Goal: Task Accomplishment & Management: Understand process/instructions

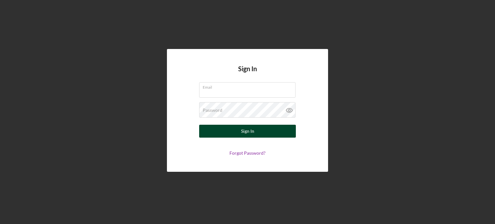
type input "[EMAIL_ADDRESS][DOMAIN_NAME]"
click at [253, 133] on div "Sign In" at bounding box center [247, 131] width 13 height 13
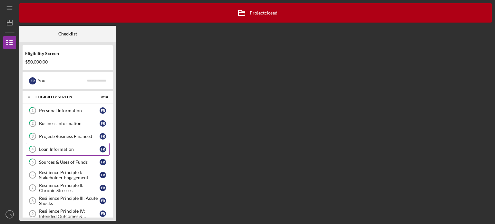
scroll to position [21, 0]
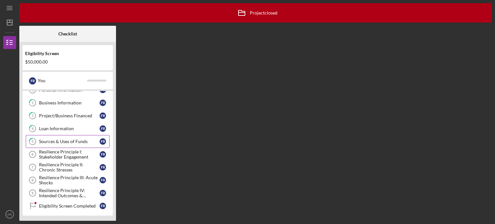
click at [72, 139] on div "Sources & Uses of Funds" at bounding box center [69, 141] width 61 height 5
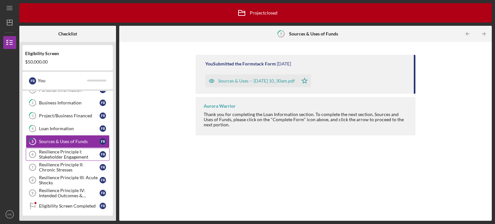
click at [71, 152] on div "Resilience Principle I: Stakeholder Engagement" at bounding box center [69, 154] width 61 height 10
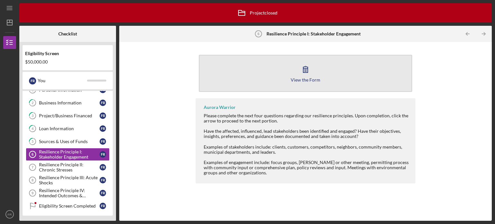
click at [294, 79] on div "View the Form" at bounding box center [306, 79] width 30 height 5
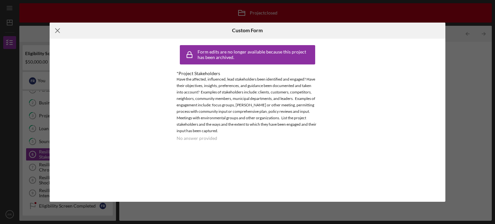
click at [56, 28] on icon "Icon/Menu Close" at bounding box center [58, 31] width 16 height 16
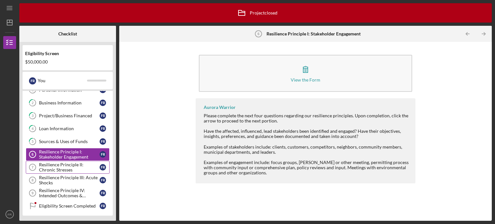
click at [72, 165] on div "Resilience Principle II: Chronic Stresses" at bounding box center [69, 167] width 61 height 10
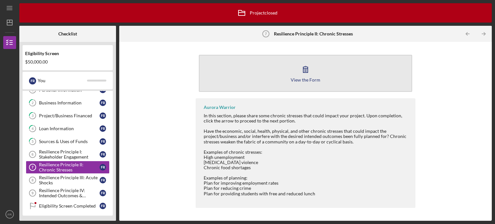
click at [283, 73] on button "View the Form Form" at bounding box center [305, 73] width 213 height 37
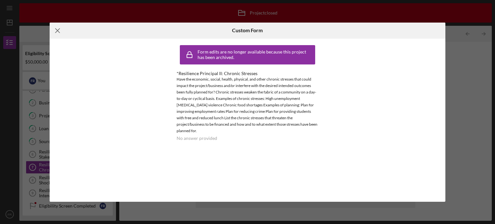
click at [56, 31] on icon "Icon/Menu Close" at bounding box center [58, 31] width 16 height 16
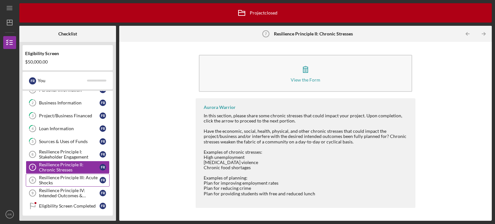
click at [75, 176] on div "Resilience Principle III: Acute Shocks" at bounding box center [69, 180] width 61 height 10
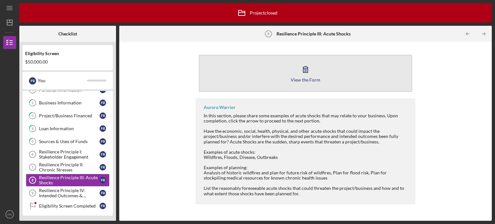
click at [307, 69] on icon "button" at bounding box center [305, 69] width 5 height 6
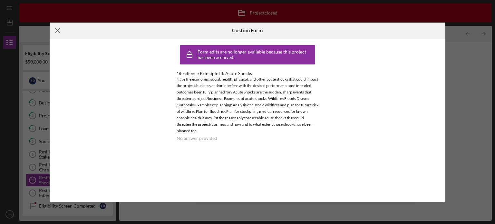
click at [54, 30] on icon "Icon/Menu Close" at bounding box center [58, 31] width 16 height 16
